Goal: Use online tool/utility: Utilize a website feature to perform a specific function

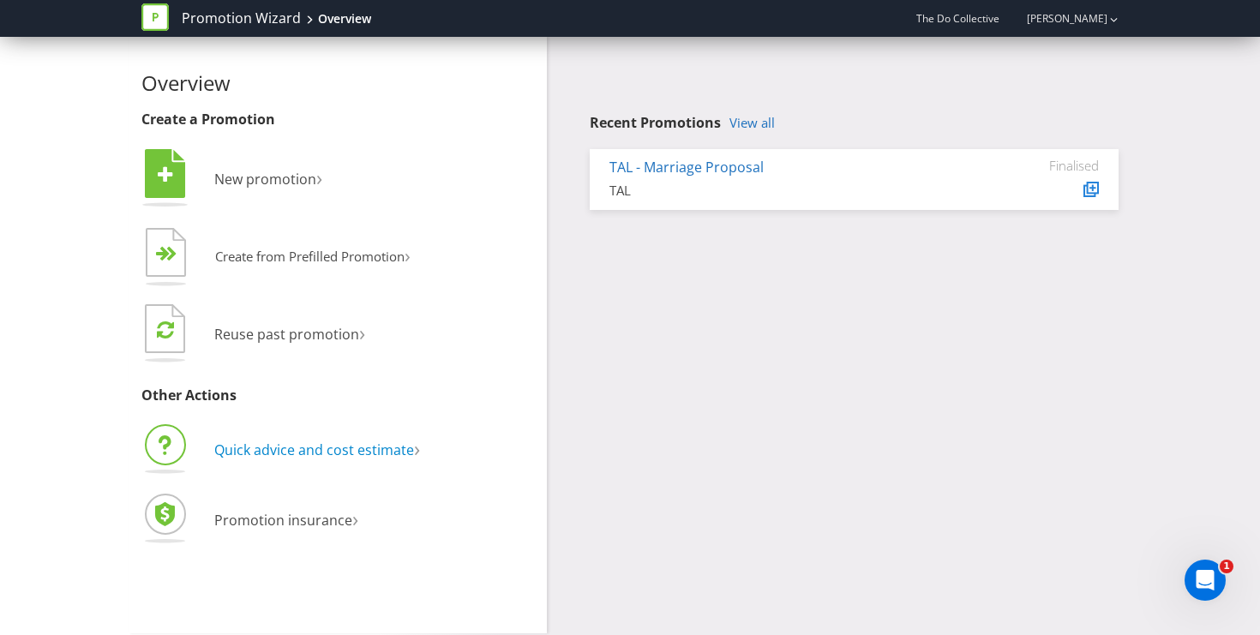
click at [293, 452] on span "Quick advice and cost estimate" at bounding box center [314, 450] width 200 height 19
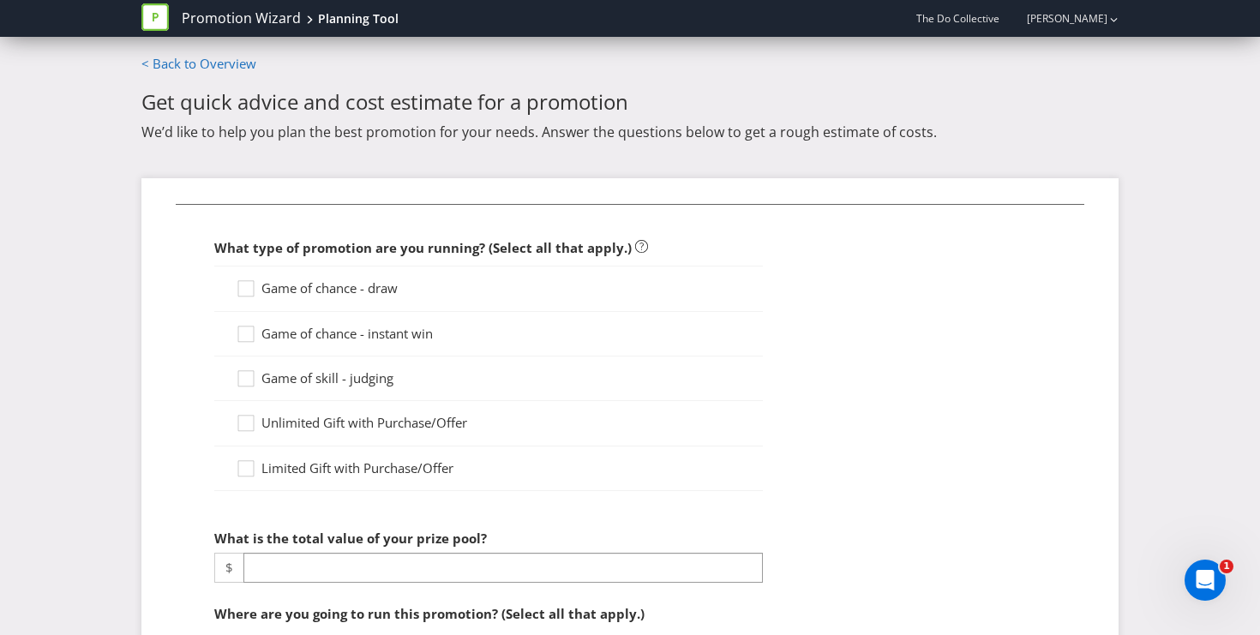
click at [285, 295] on span "Game of chance - draw" at bounding box center [329, 287] width 136 height 17
click at [0, 0] on input "Game of chance - draw" at bounding box center [0, 0] width 0 height 0
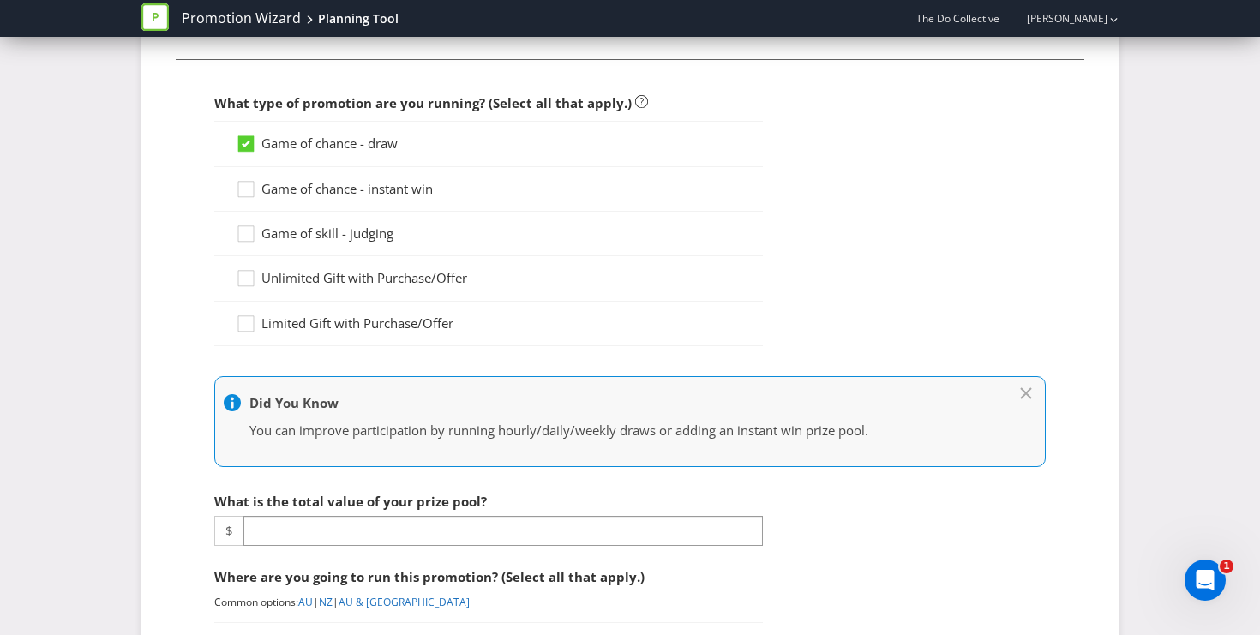
scroll to position [196, 0]
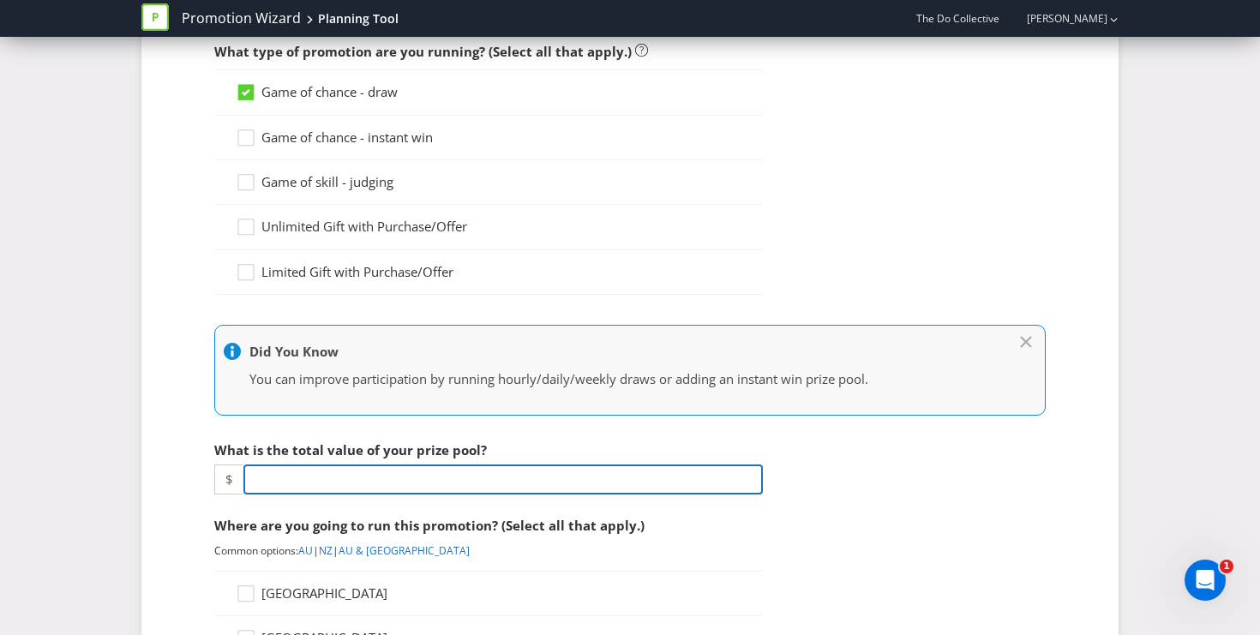
click at [480, 475] on input "number" at bounding box center [502, 480] width 519 height 30
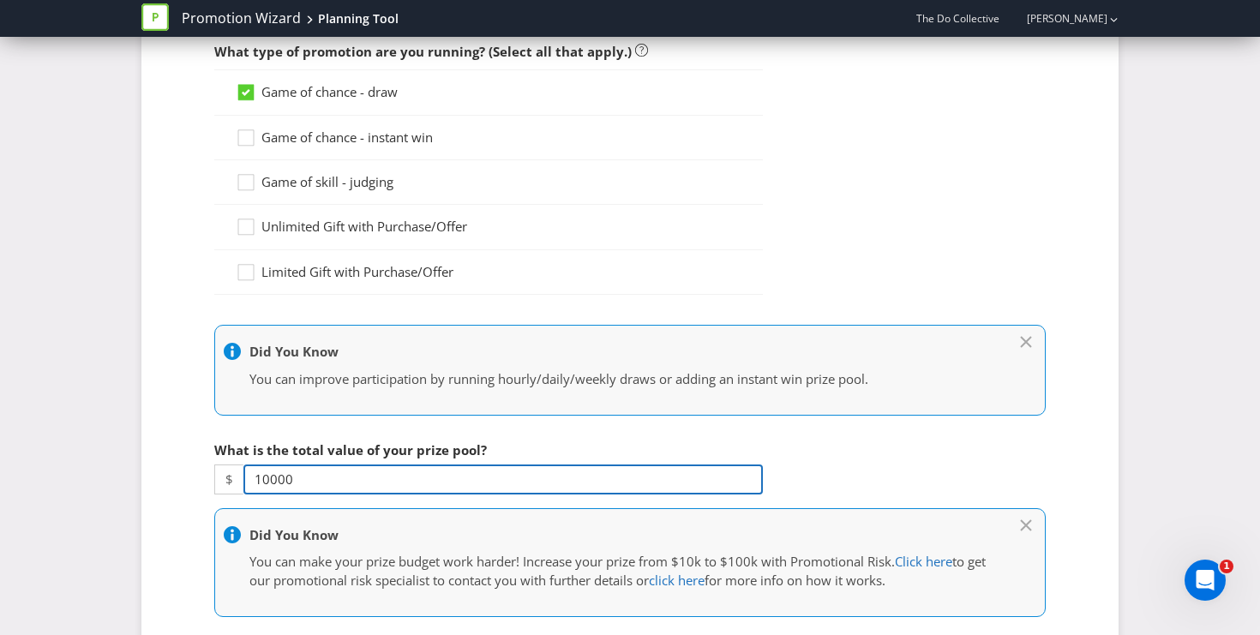
type input "10000"
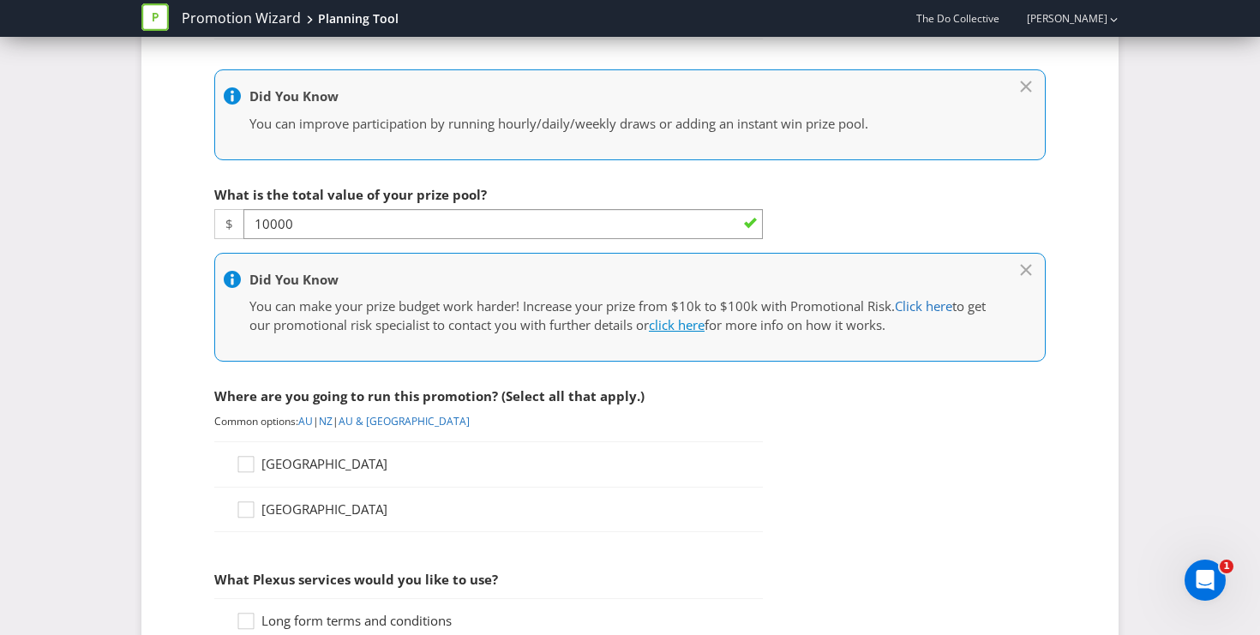
scroll to position [460, 0]
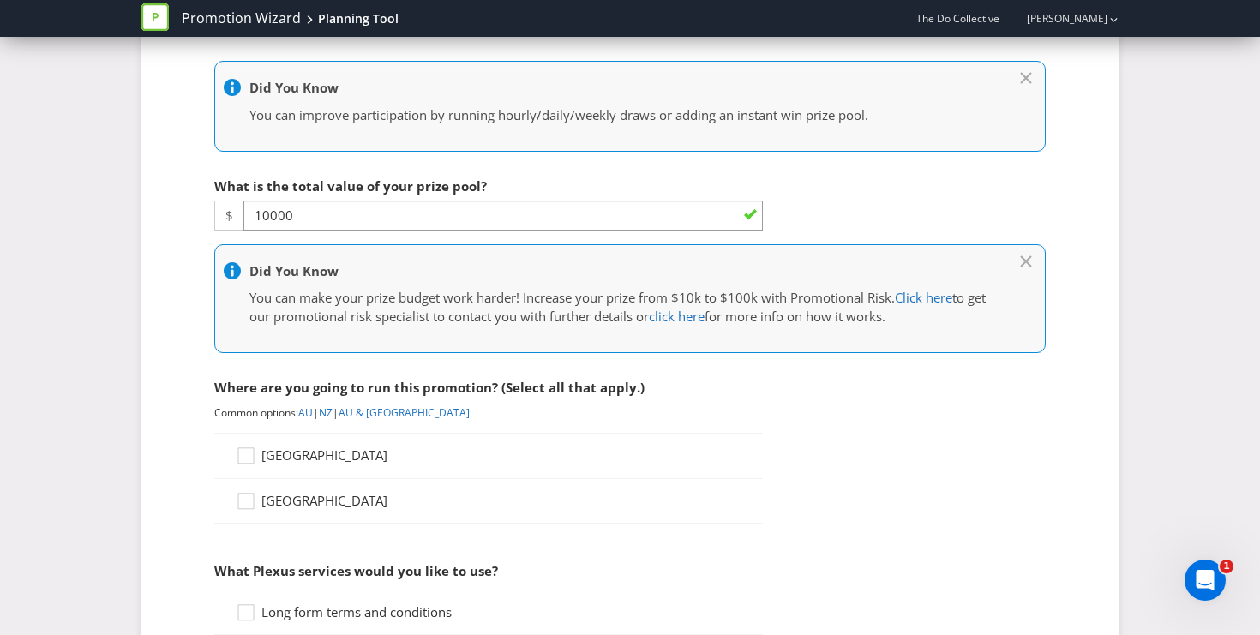
click at [279, 441] on div "[GEOGRAPHIC_DATA]" at bounding box center [488, 455] width 549 height 45
click at [248, 457] on icon at bounding box center [249, 460] width 26 height 26
click at [0, 0] on input "[GEOGRAPHIC_DATA]" at bounding box center [0, 0] width 0 height 0
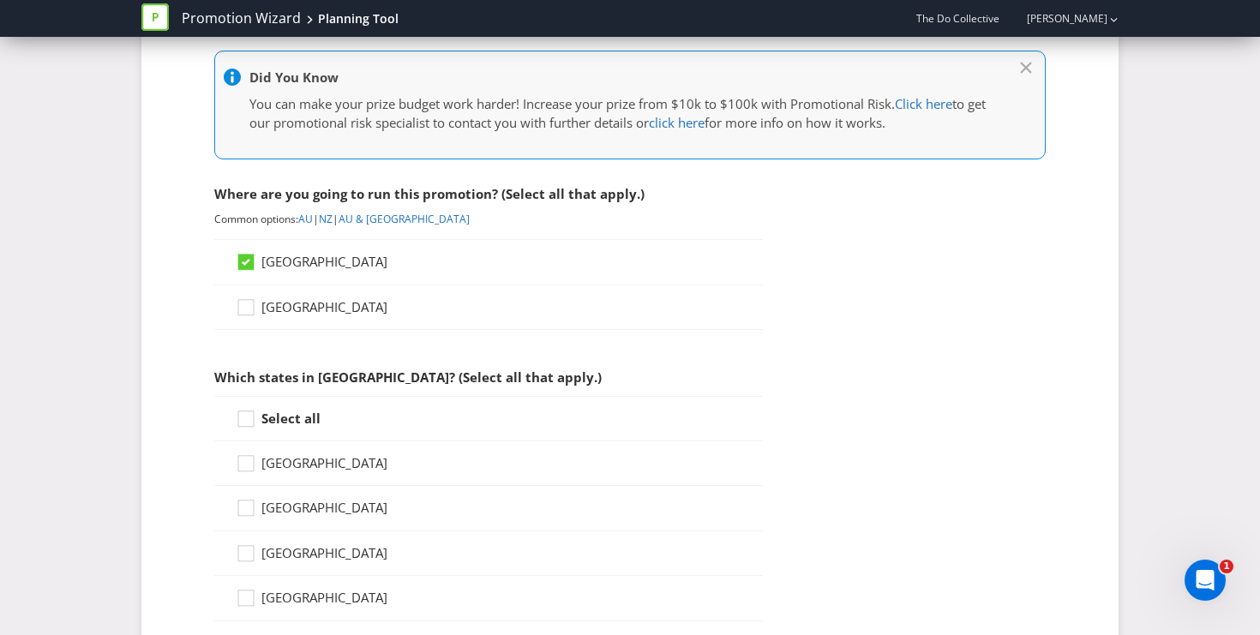
scroll to position [653, 0]
click at [243, 504] on div at bounding box center [246, 503] width 9 height 9
click at [0, 0] on input "[GEOGRAPHIC_DATA]" at bounding box center [0, 0] width 0 height 0
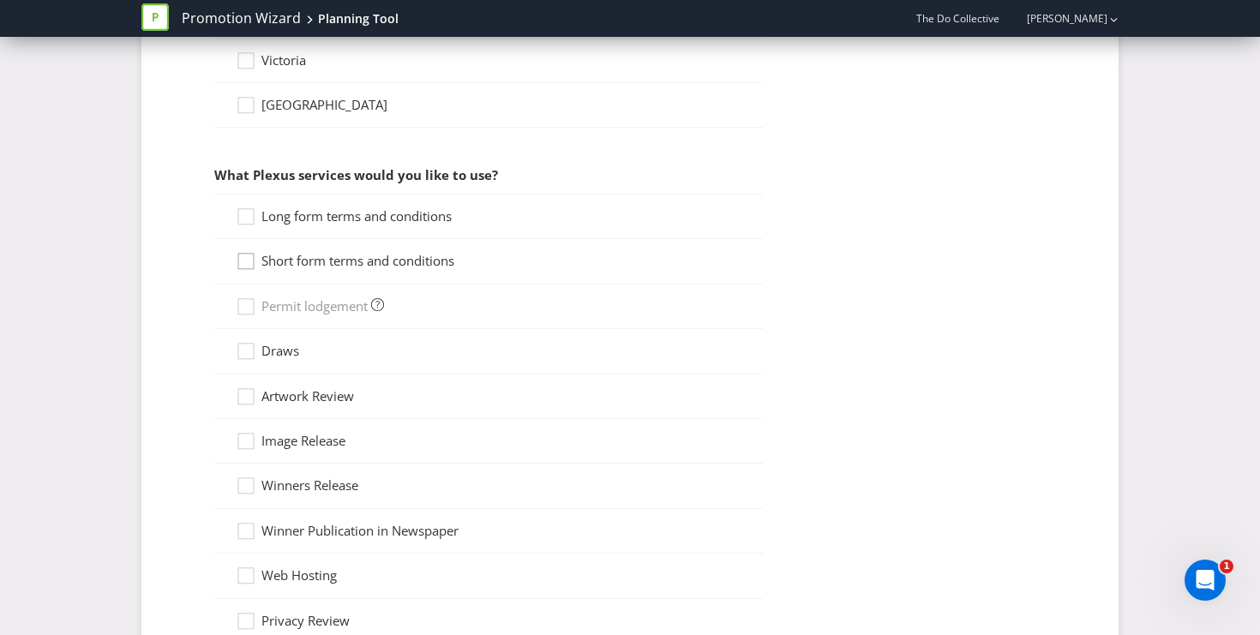
scroll to position [1325, 0]
click at [243, 236] on div at bounding box center [244, 224] width 17 height 30
click at [0, 0] on input "Long form terms and conditions" at bounding box center [0, 0] width 0 height 0
click at [243, 270] on icon at bounding box center [249, 267] width 26 height 26
click at [0, 0] on input "Short form terms and conditions" at bounding box center [0, 0] width 0 height 0
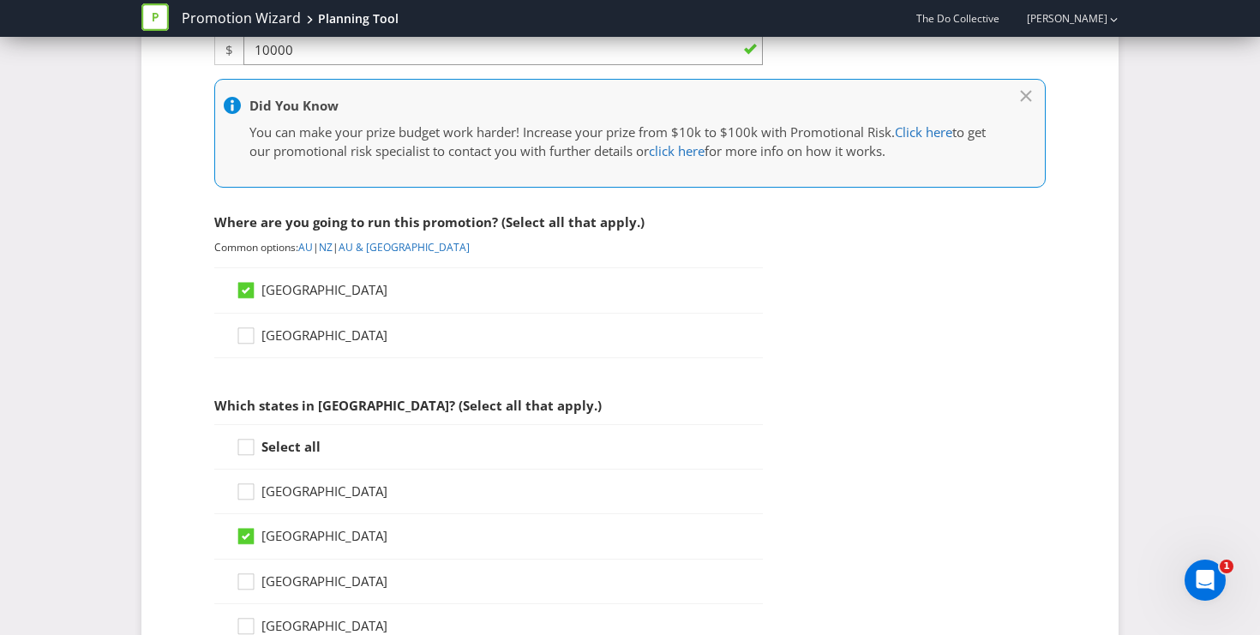
scroll to position [622, 0]
